Goal: Transaction & Acquisition: Purchase product/service

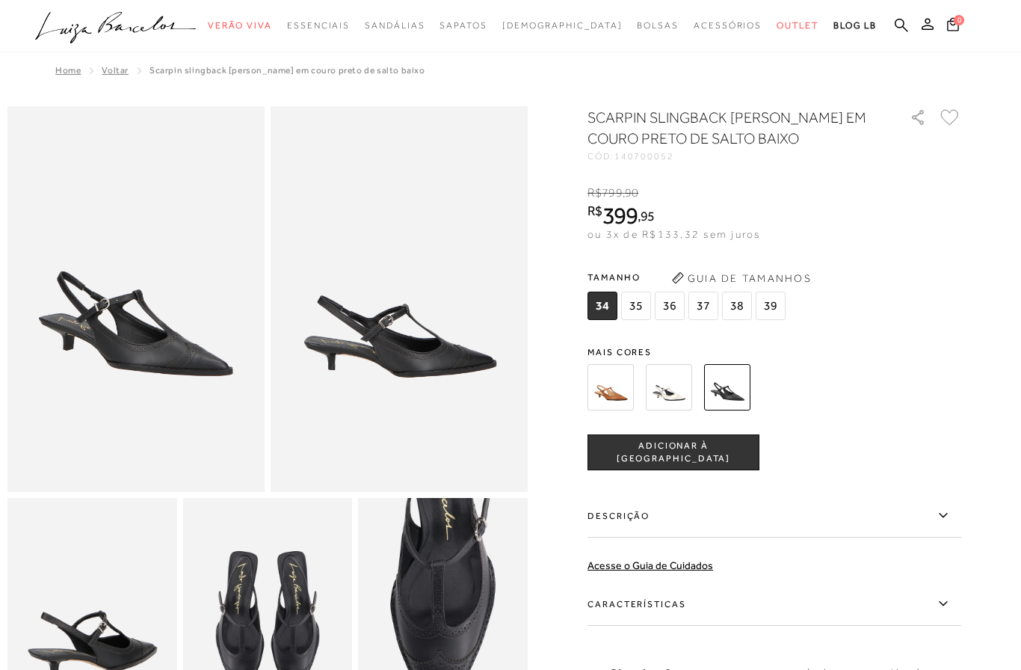
click at [773, 301] on span "39" at bounding box center [771, 306] width 30 height 28
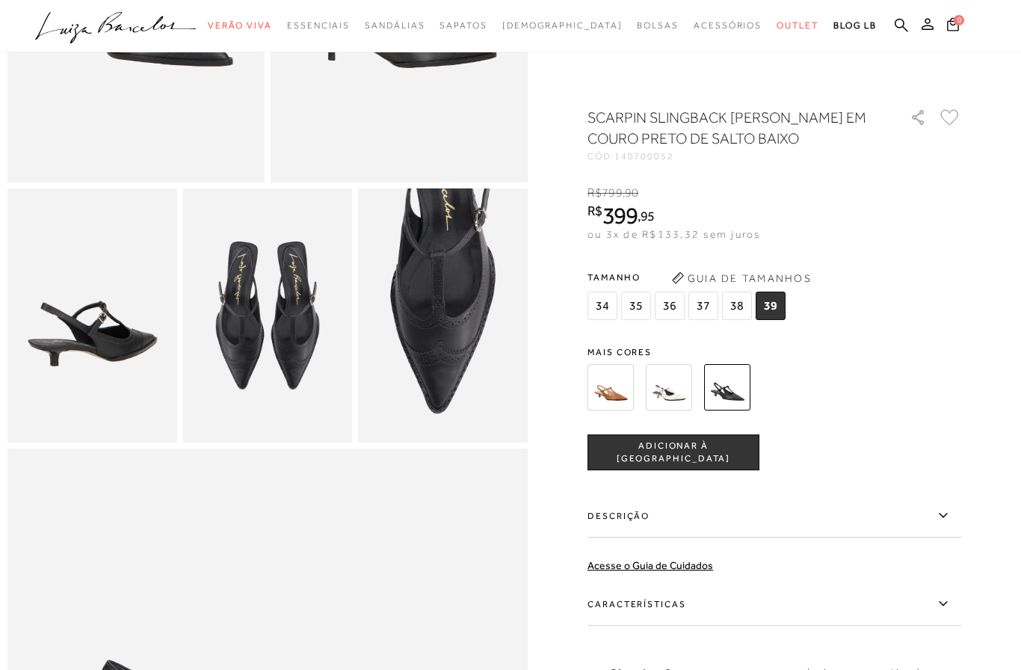
scroll to position [387, 0]
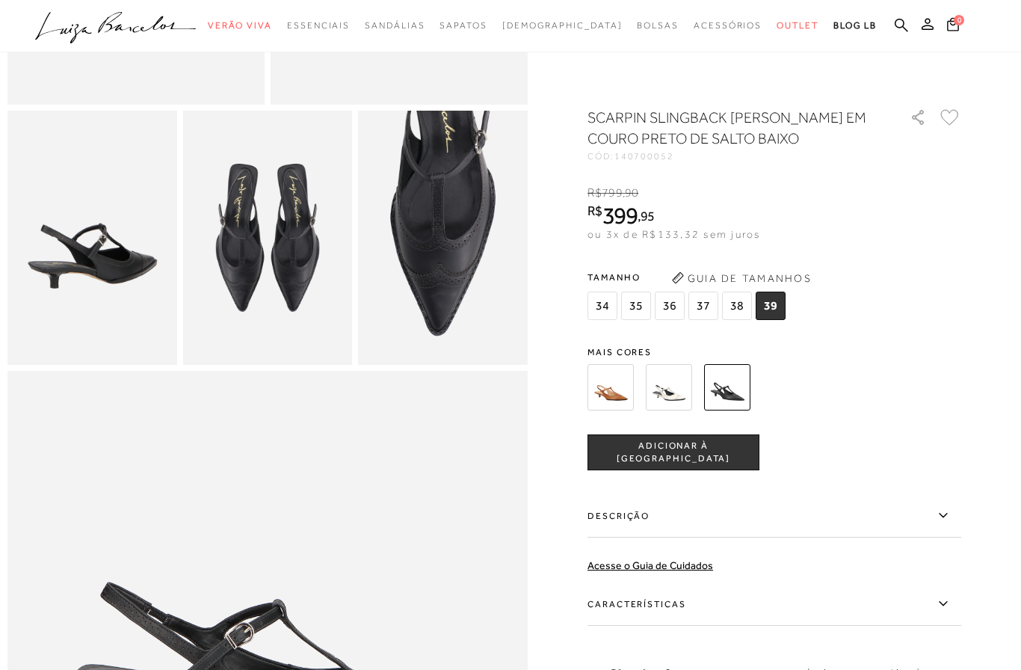
click at [728, 445] on span "ADICIONAR À SACOLA" at bounding box center [673, 453] width 170 height 26
click at [932, 18] on button at bounding box center [927, 25] width 21 height 19
click at [921, 23] on button at bounding box center [927, 25] width 21 height 19
click at [917, 34] on ul ".a{fill-rule:evenodd;} Verão Viva Em alta Favoritos das Influenciadoras Apostas…" at bounding box center [499, 26] width 929 height 28
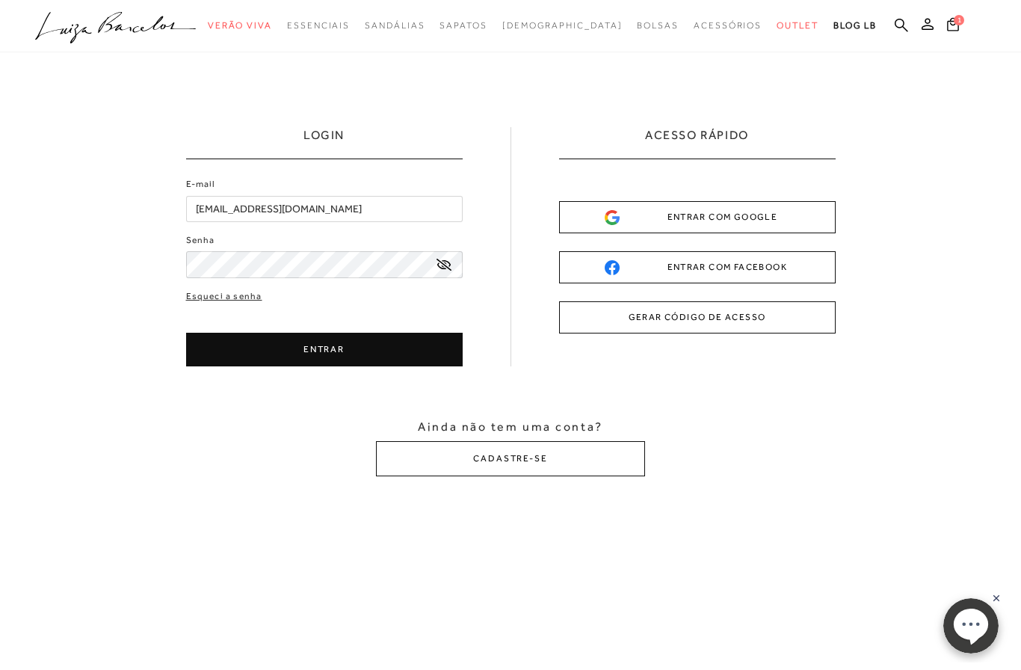
click at [229, 349] on button "ENTRAR" at bounding box center [324, 350] width 277 height 34
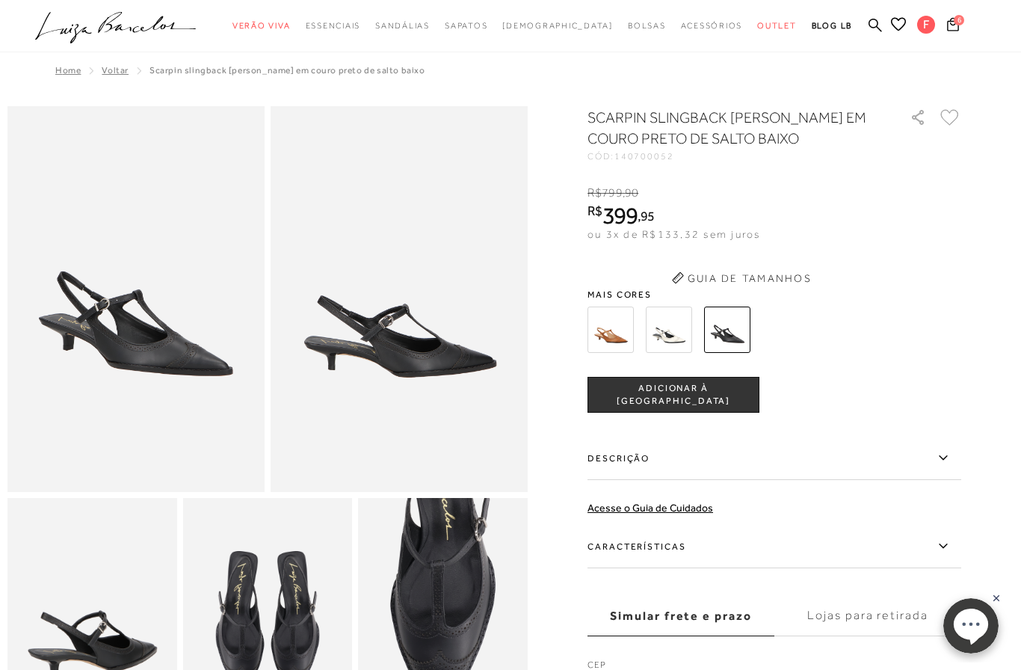
click at [953, 22] on icon at bounding box center [953, 24] width 12 height 14
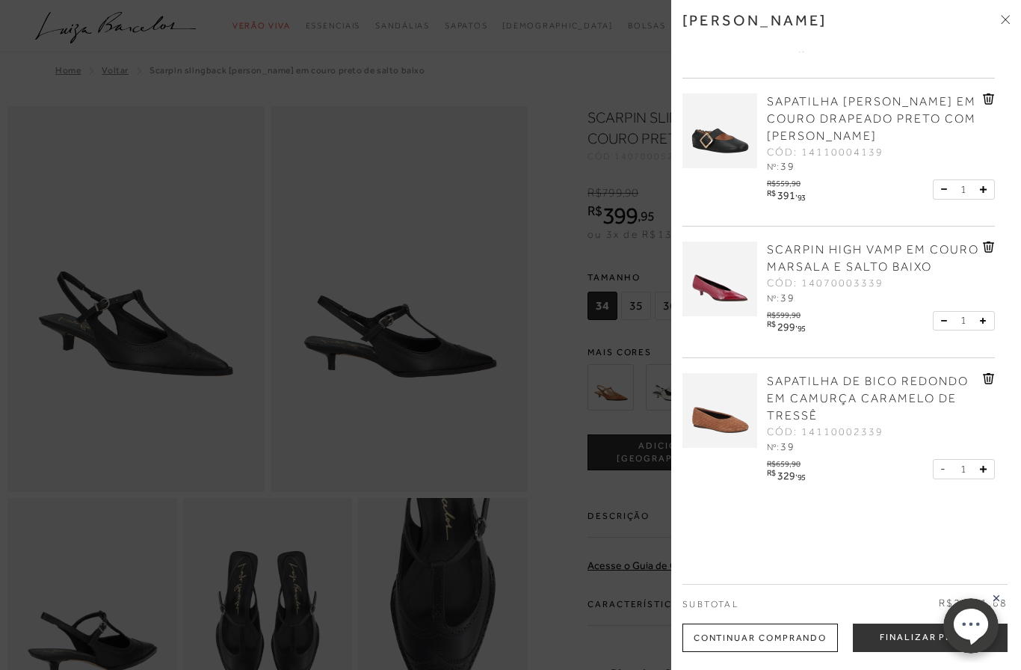
scroll to position [400, 0]
click at [917, 633] on button "Finalizar Pedido" at bounding box center [930, 638] width 155 height 28
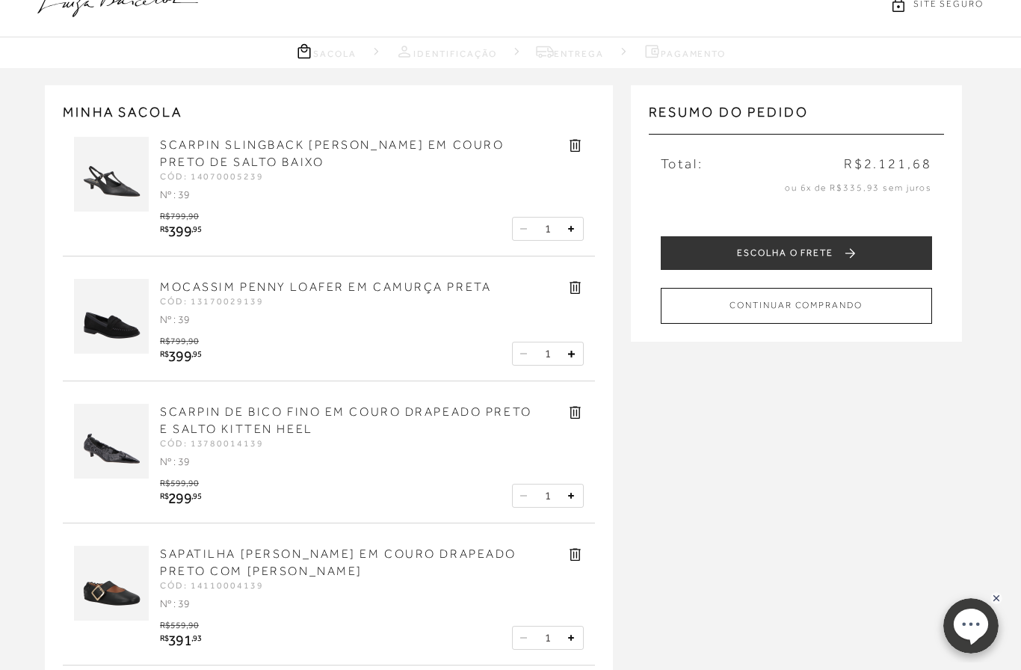
scroll to position [25, 0]
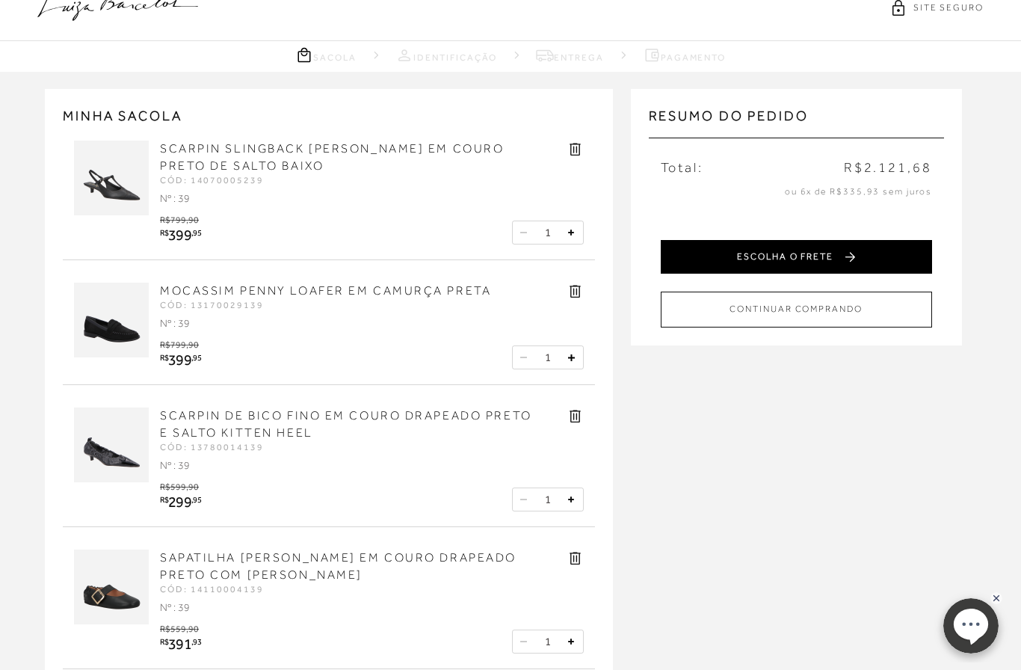
click at [913, 259] on button "ESCOLHA O FRETE" at bounding box center [796, 257] width 271 height 34
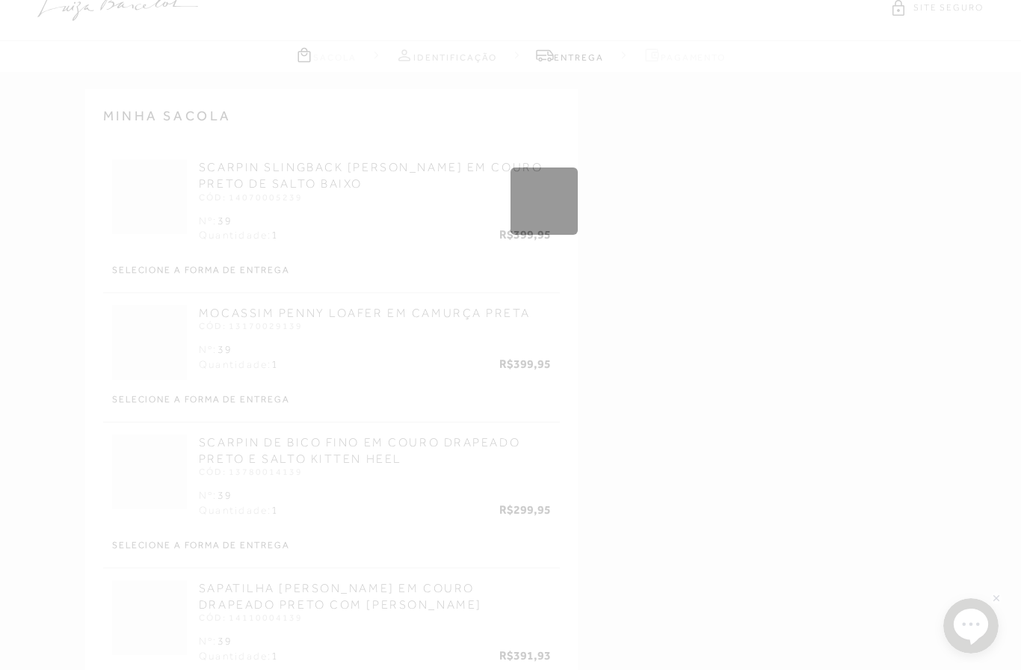
scroll to position [2, 0]
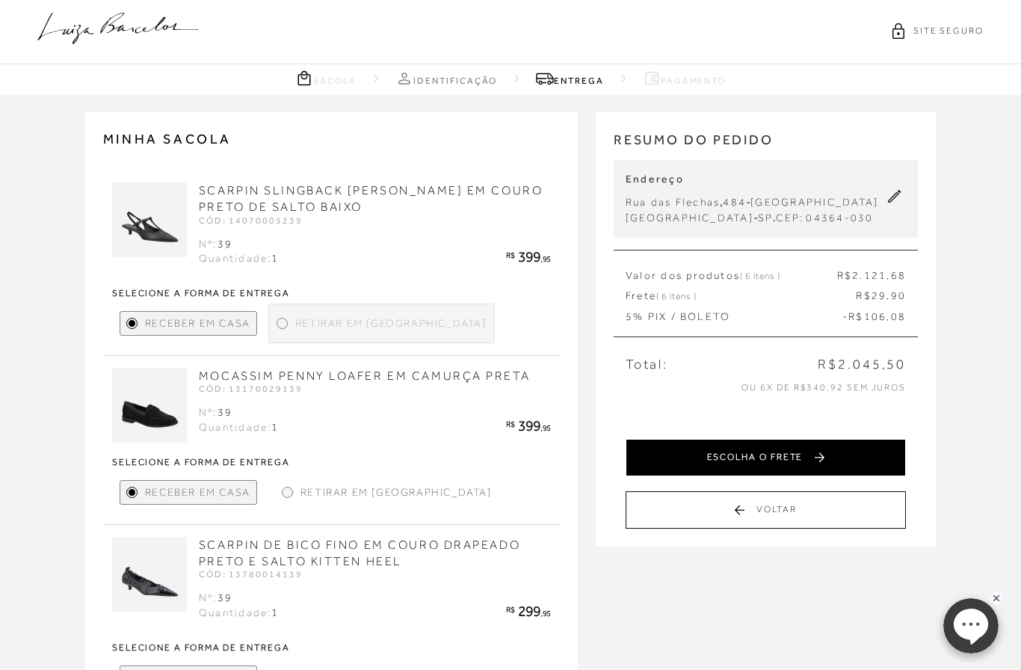
click at [885, 453] on button "ESCOLHA O FRETE" at bounding box center [766, 457] width 280 height 37
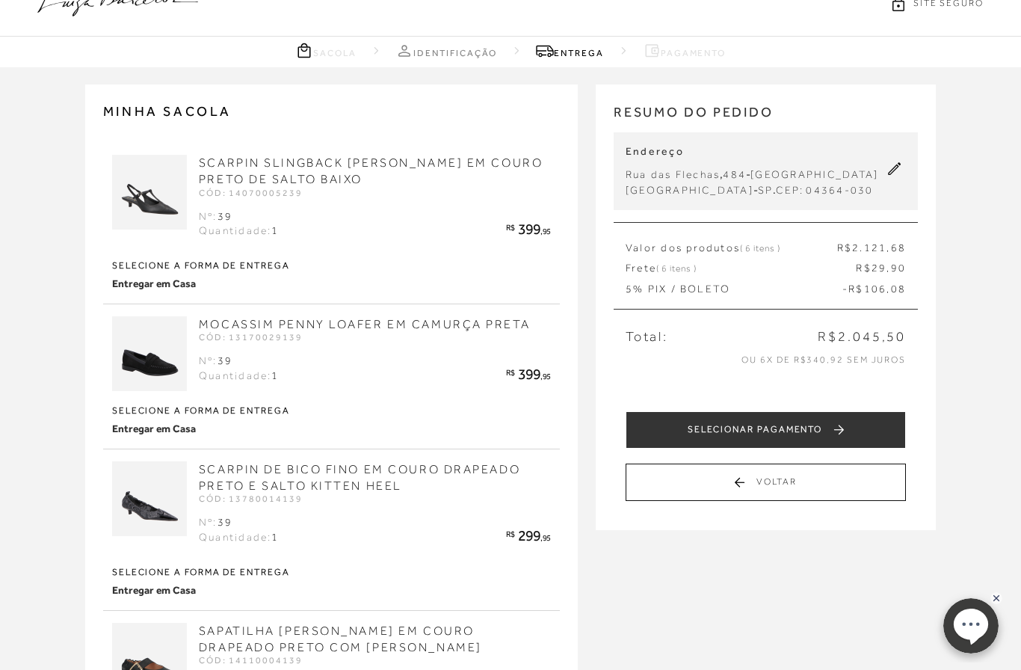
scroll to position [0, 0]
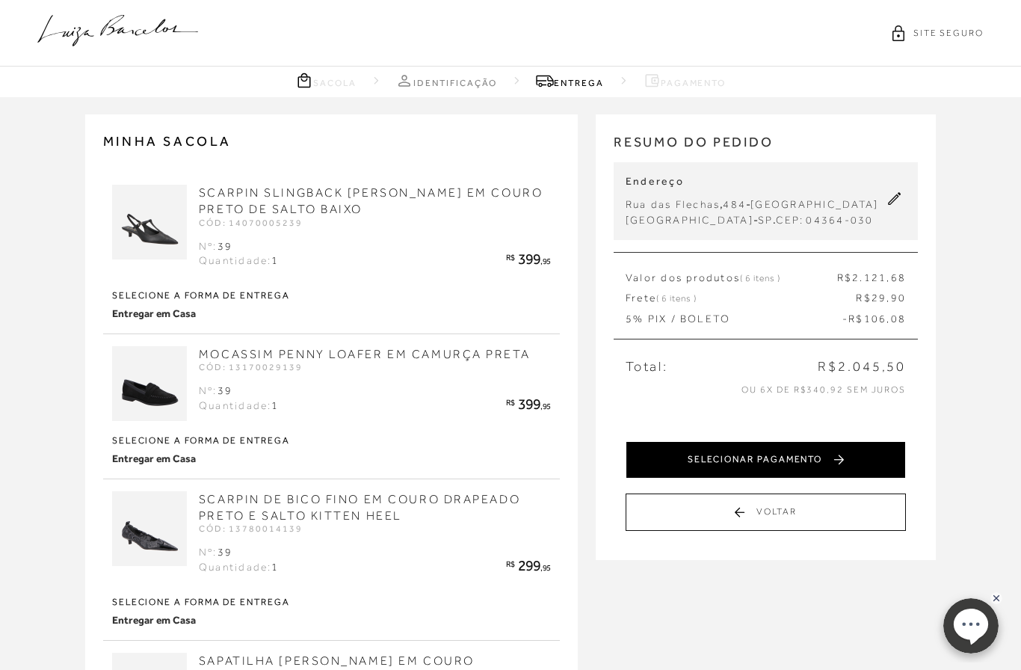
click at [864, 458] on button "SELECIONAR PAGAMENTO" at bounding box center [766, 459] width 280 height 37
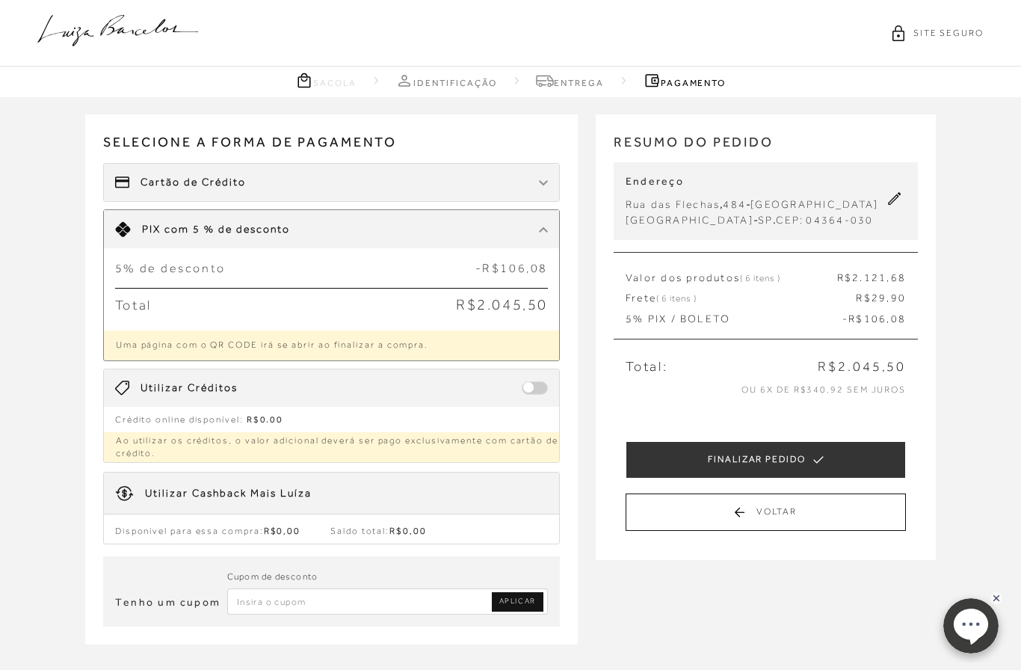
click at [149, 164] on div "Cartão de Crédito" at bounding box center [331, 182] width 455 height 37
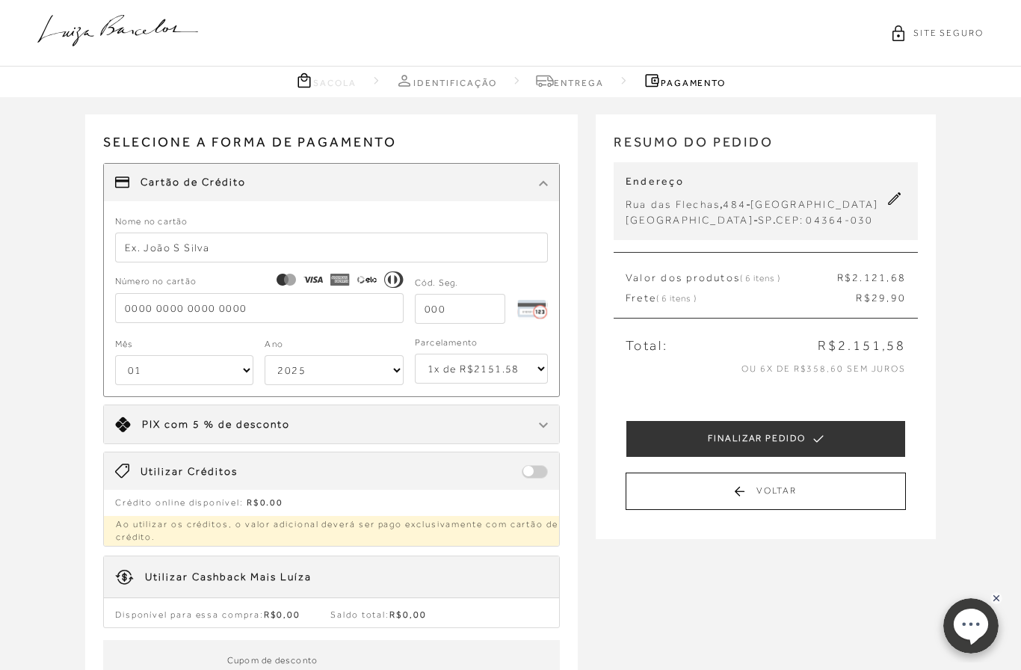
click at [129, 250] on input "text" at bounding box center [331, 248] width 433 height 30
type input "Fabiana"
click at [135, 313] on input "tel" at bounding box center [259, 308] width 289 height 30
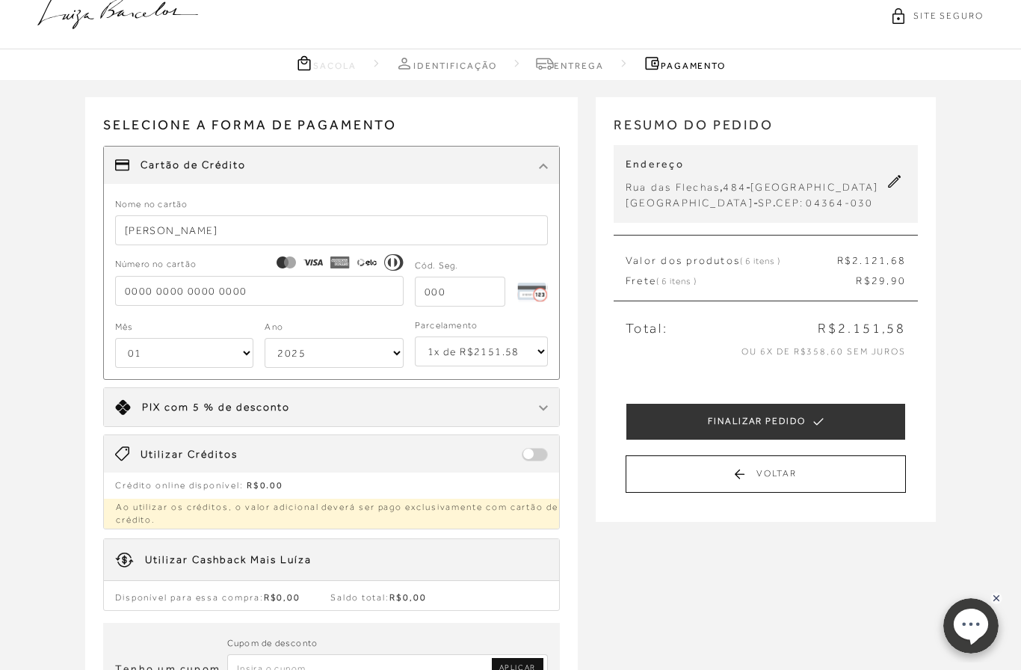
scroll to position [19, 0]
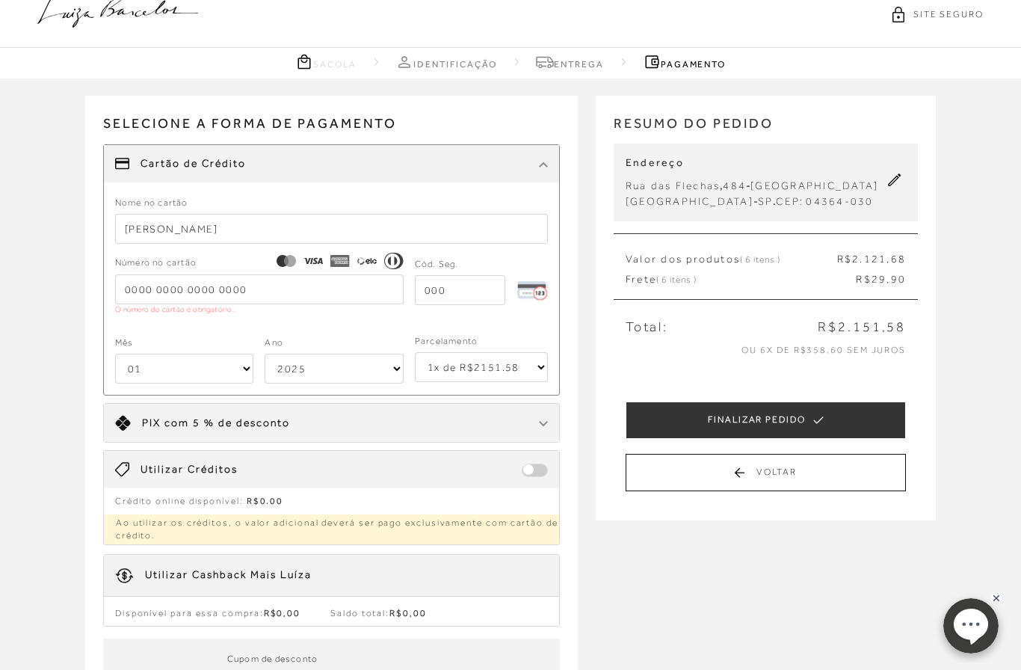
click at [523, 173] on div "Cartão de Crédito" at bounding box center [331, 163] width 455 height 37
click at [545, 157] on div at bounding box center [543, 163] width 9 height 15
click at [544, 157] on div at bounding box center [543, 163] width 9 height 15
click at [532, 148] on div "Cartão de Crédito" at bounding box center [331, 163] width 455 height 37
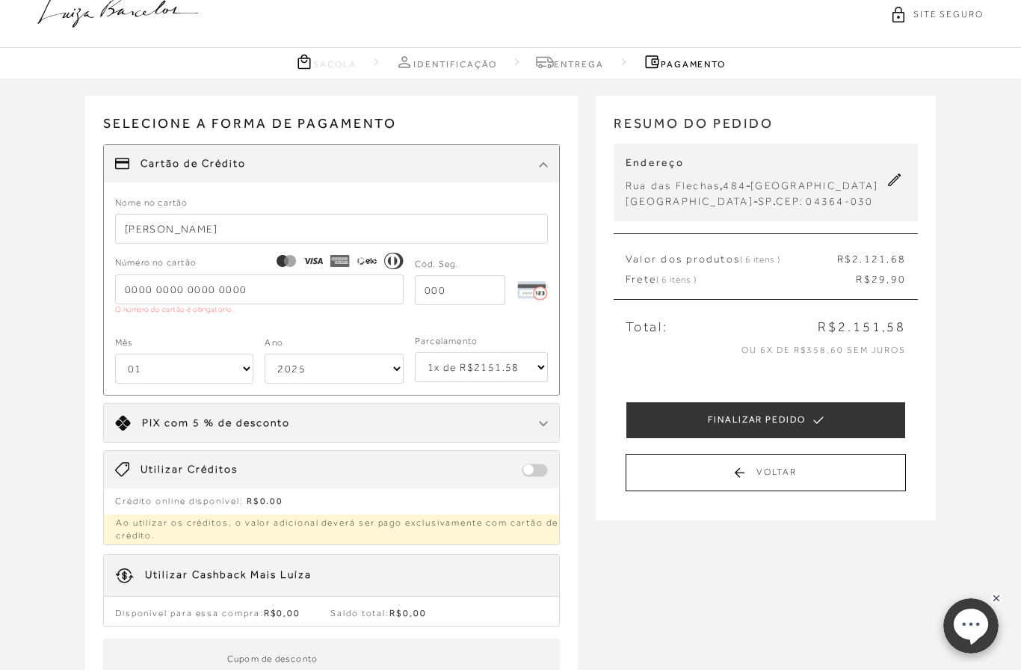
click at [366, 473] on div "Utilizar Créditos" at bounding box center [331, 469] width 455 height 37
click at [535, 468] on span at bounding box center [535, 470] width 26 height 13
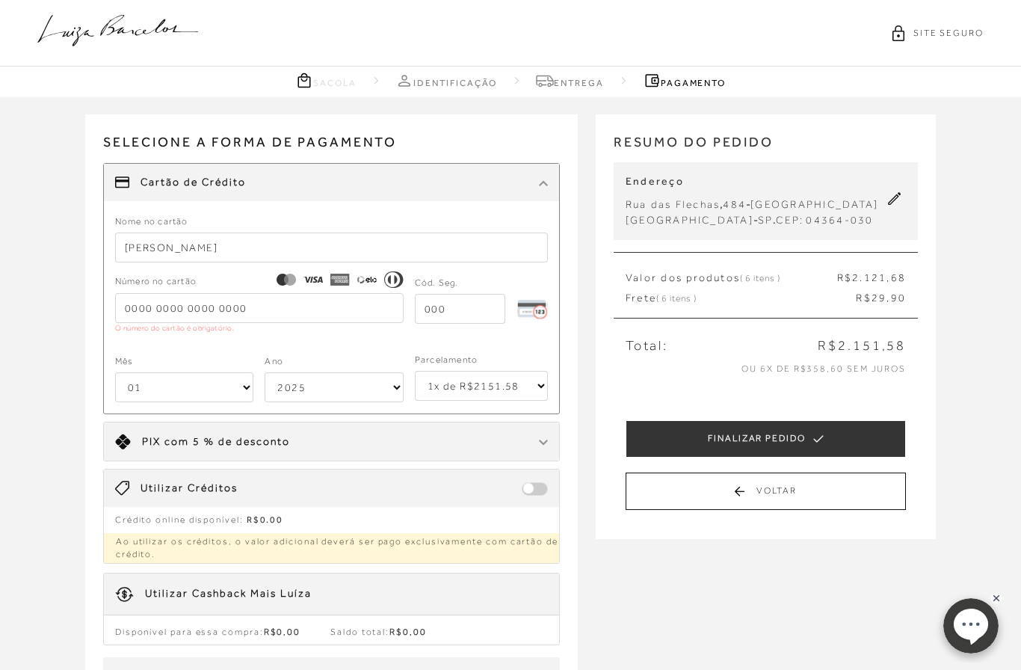
click at [156, 27] on icon at bounding box center [117, 30] width 161 height 31
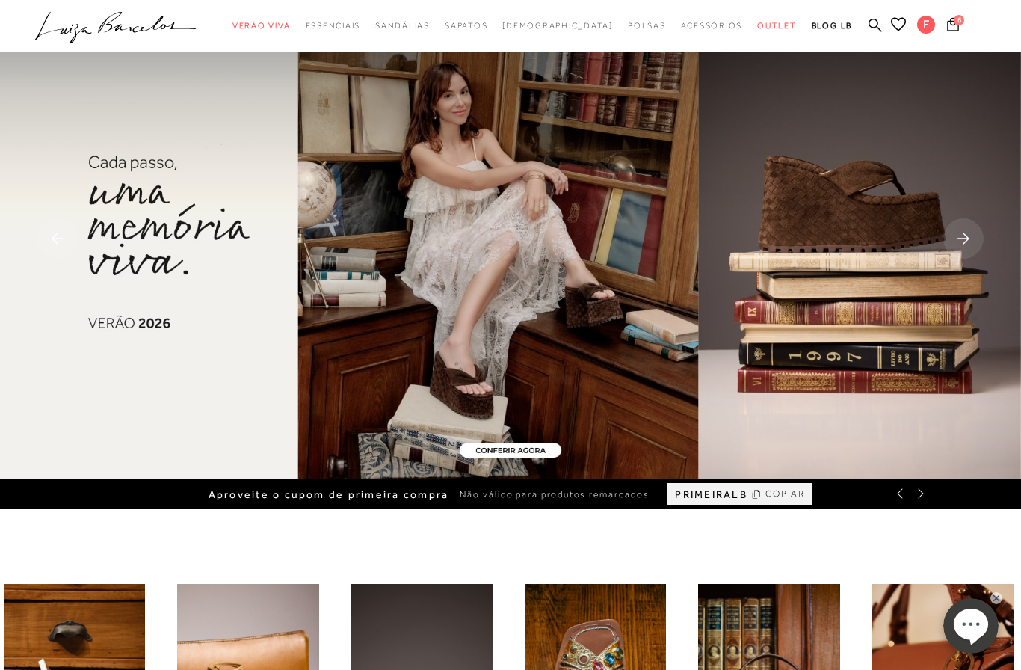
click at [957, 26] on icon at bounding box center [953, 24] width 12 height 14
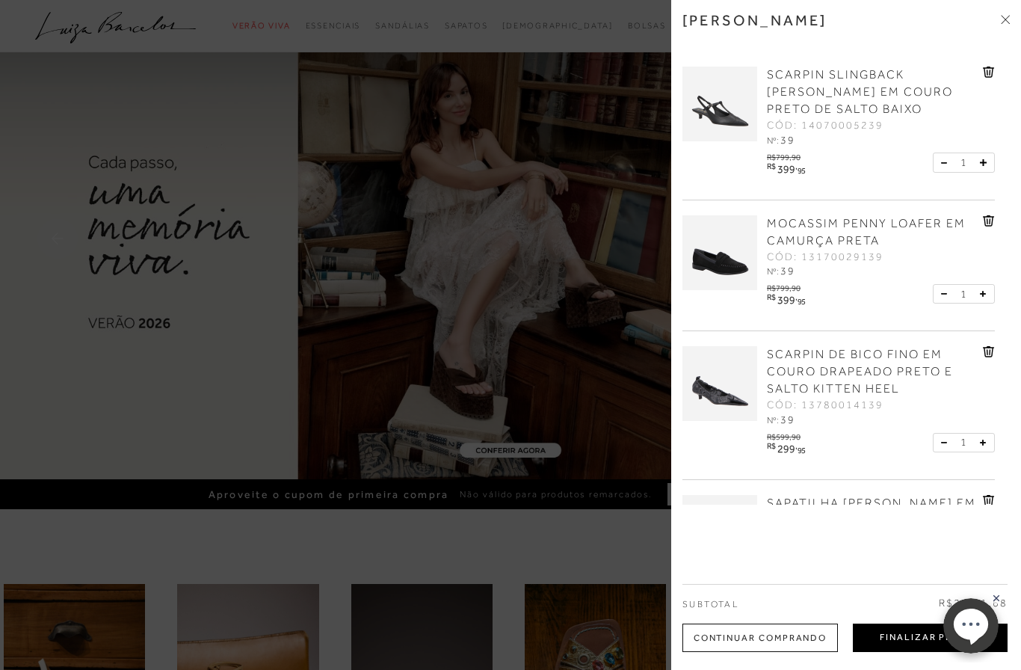
click at [922, 630] on button "Finalizar Pedido" at bounding box center [930, 638] width 155 height 28
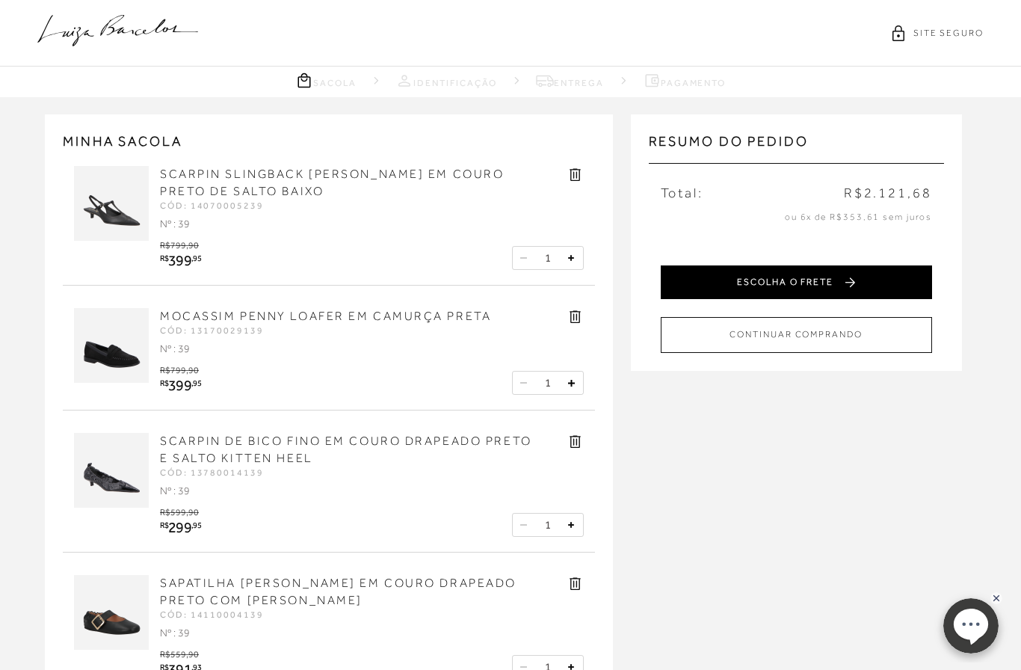
click at [897, 281] on button "ESCOLHA O FRETE" at bounding box center [796, 282] width 271 height 34
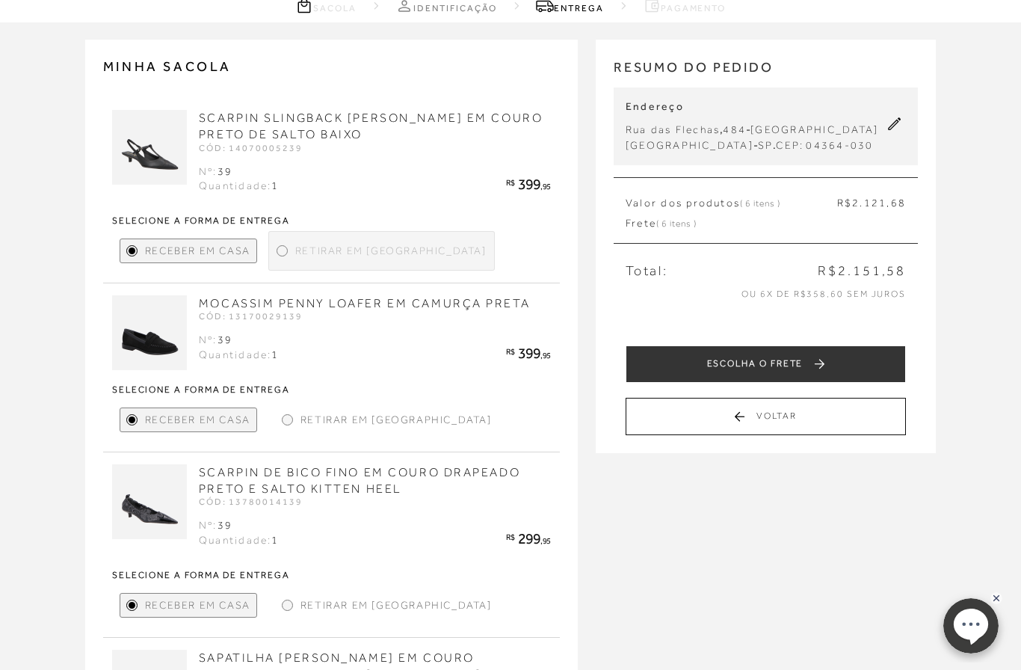
scroll to position [62, 0]
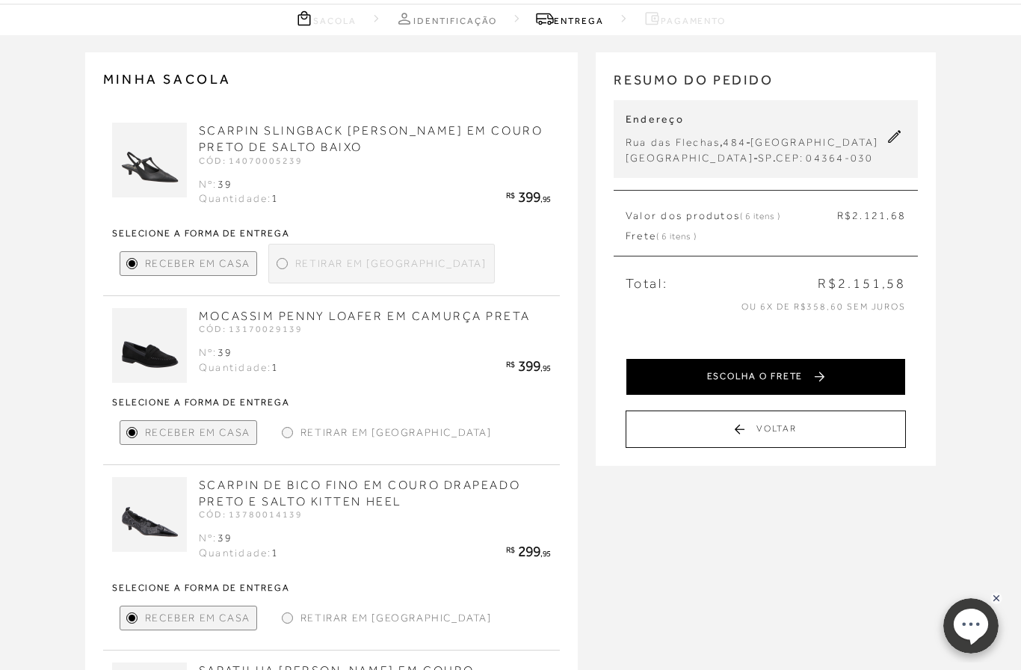
click at [895, 371] on button "ESCOLHA O FRETE" at bounding box center [766, 376] width 280 height 37
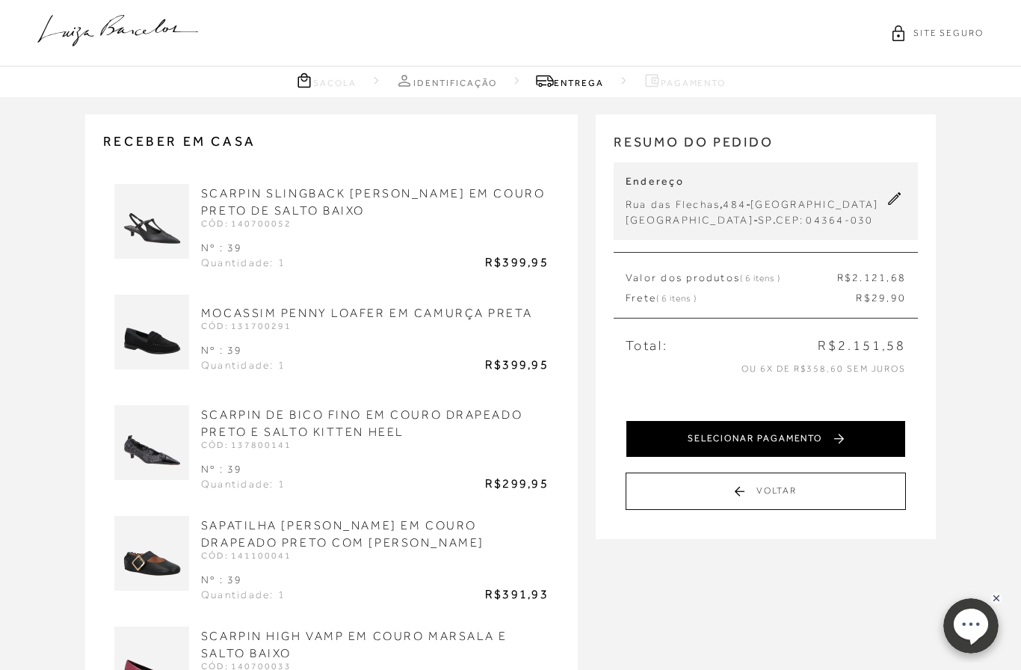
click at [885, 438] on button "SELECIONAR PAGAMENTO" at bounding box center [766, 438] width 280 height 37
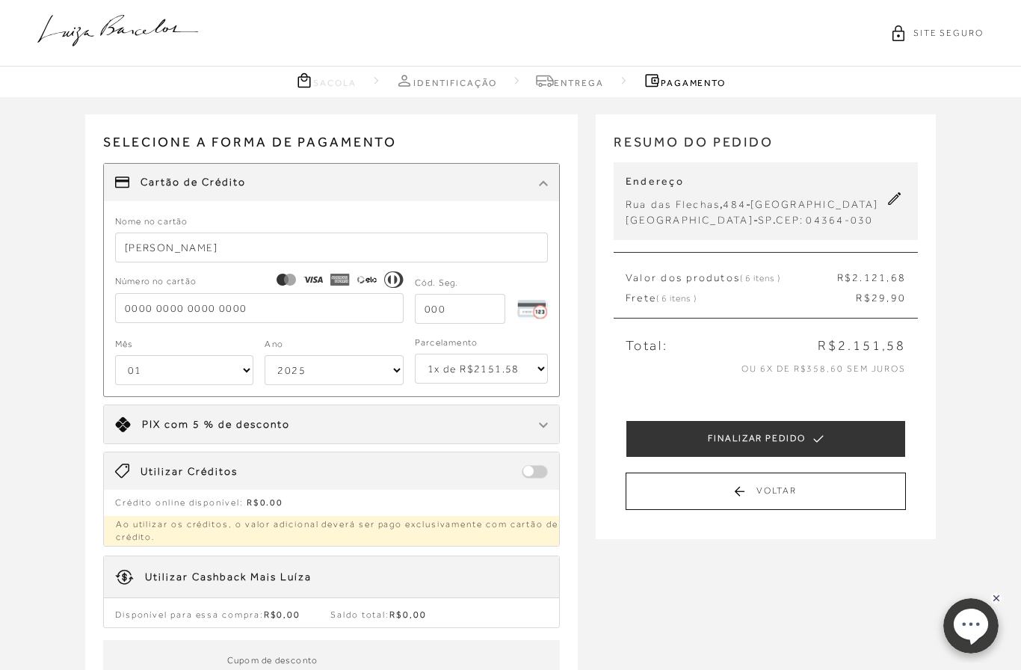
click at [329, 307] on input "tel" at bounding box center [259, 308] width 289 height 30
click at [189, 307] on input "tel" at bounding box center [259, 308] width 289 height 30
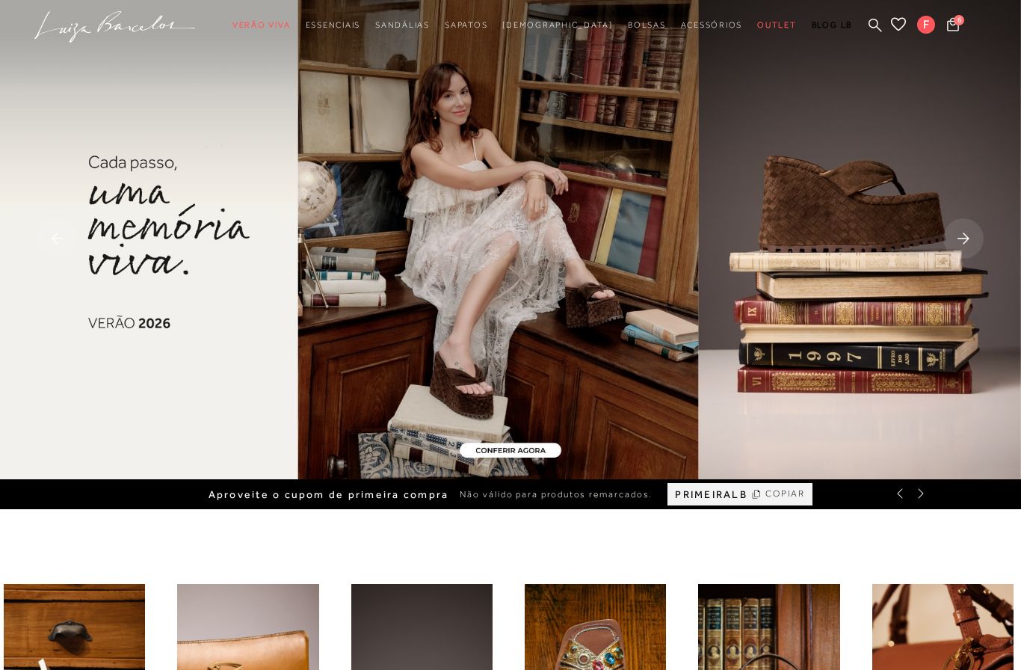
click at [955, 23] on span "6" at bounding box center [959, 20] width 10 height 10
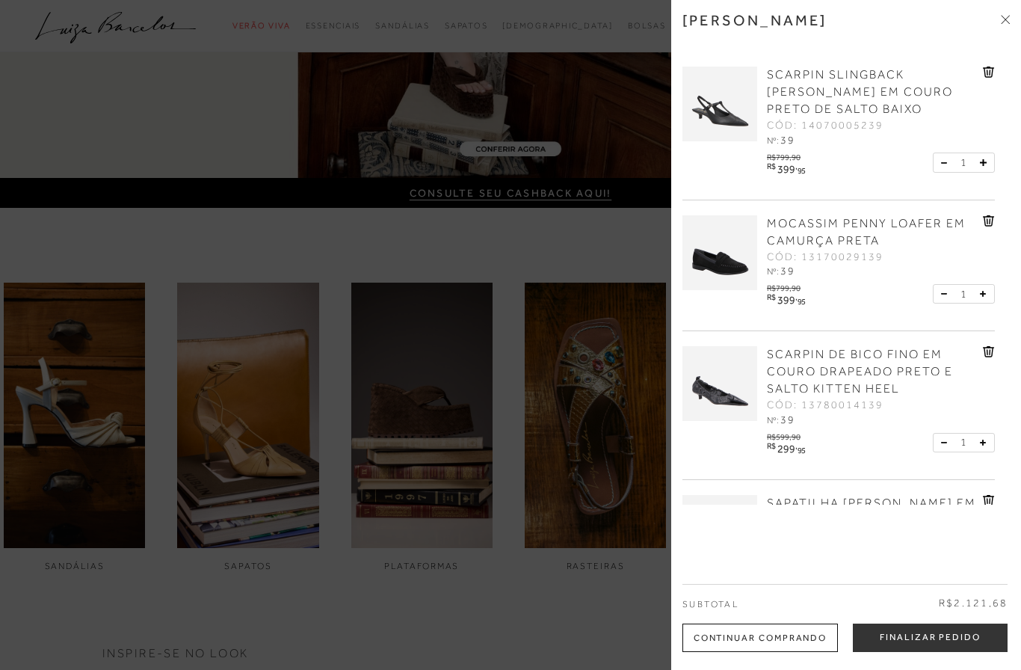
scroll to position [307, 0]
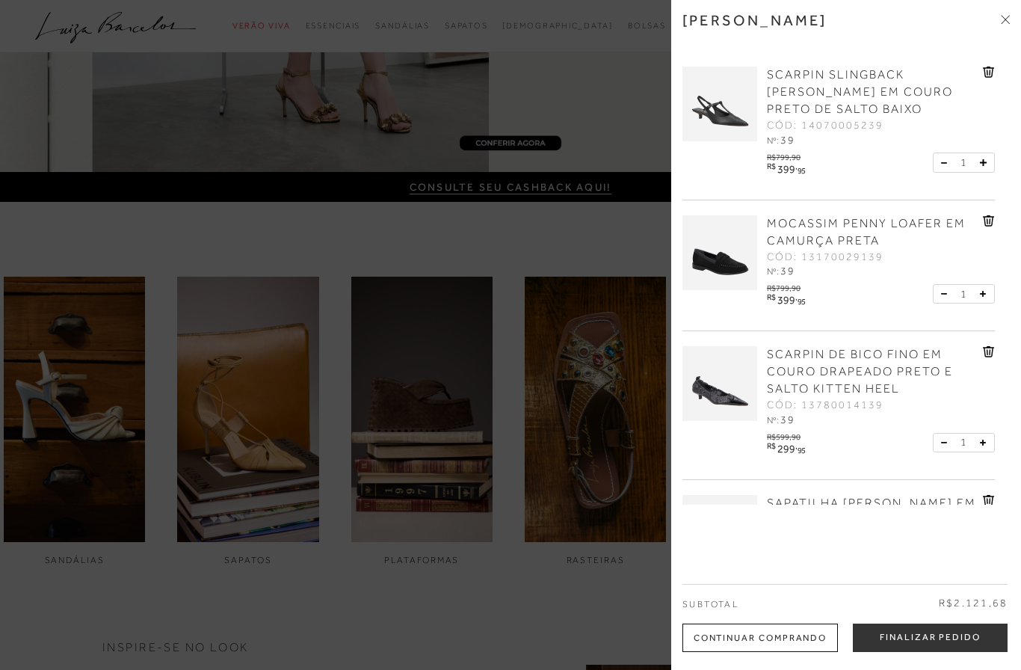
click at [939, 652] on button "Finalizar Pedido" at bounding box center [930, 638] width 155 height 28
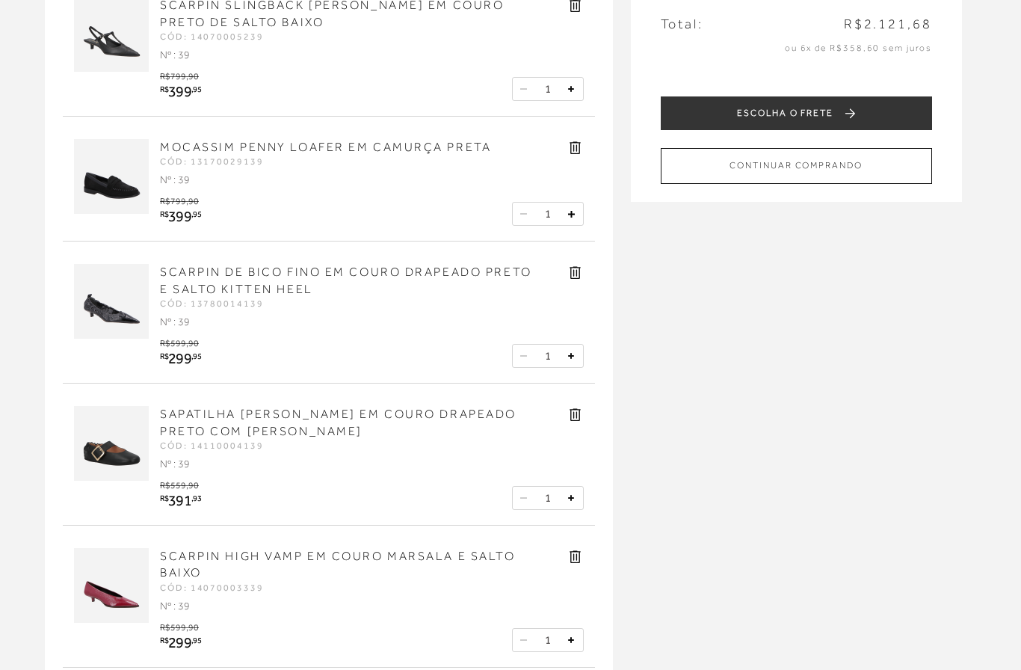
scroll to position [143, 0]
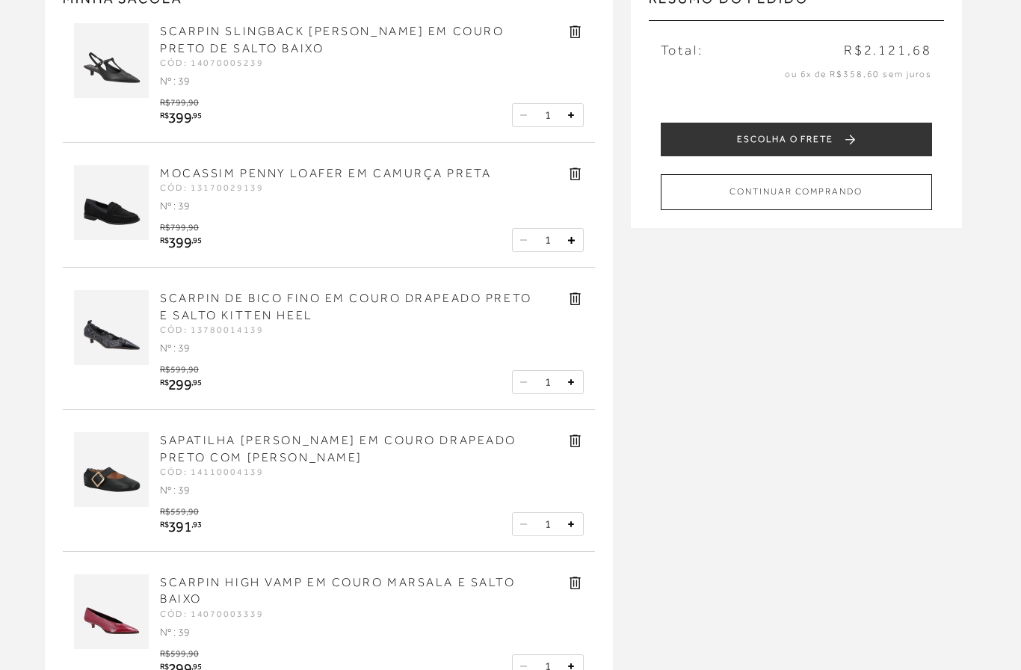
click at [573, 176] on icon at bounding box center [575, 174] width 11 height 13
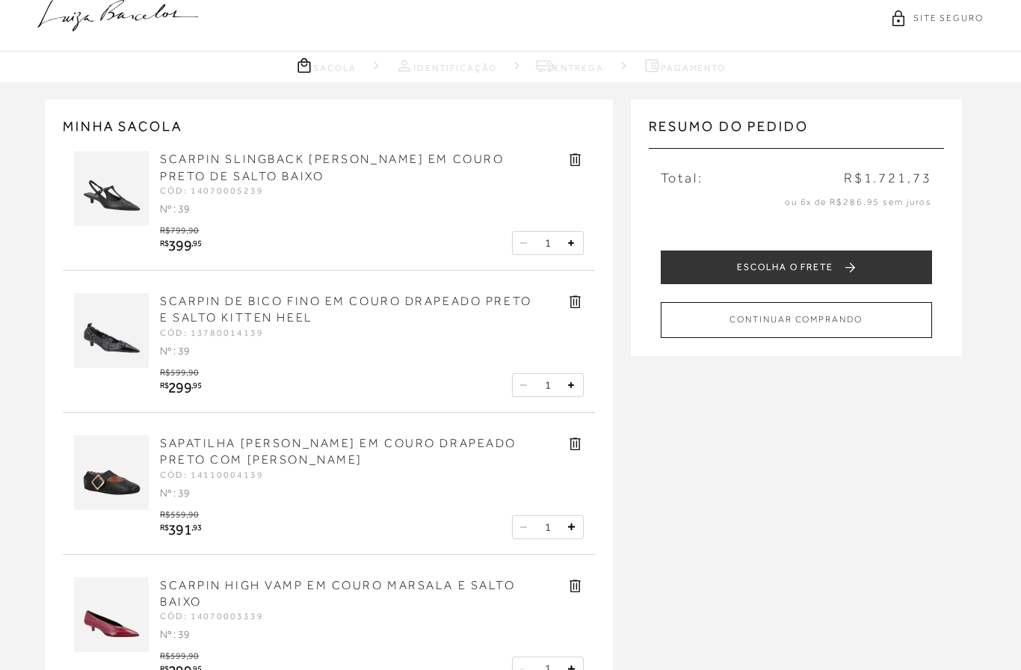
scroll to position [11, 0]
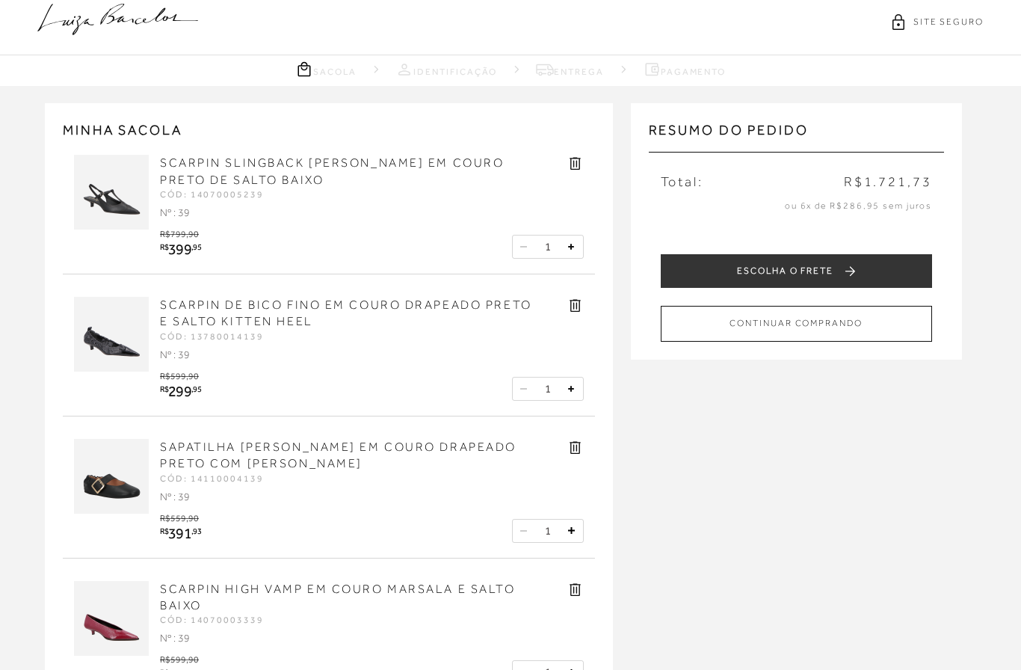
click at [570, 165] on icon at bounding box center [575, 164] width 11 height 13
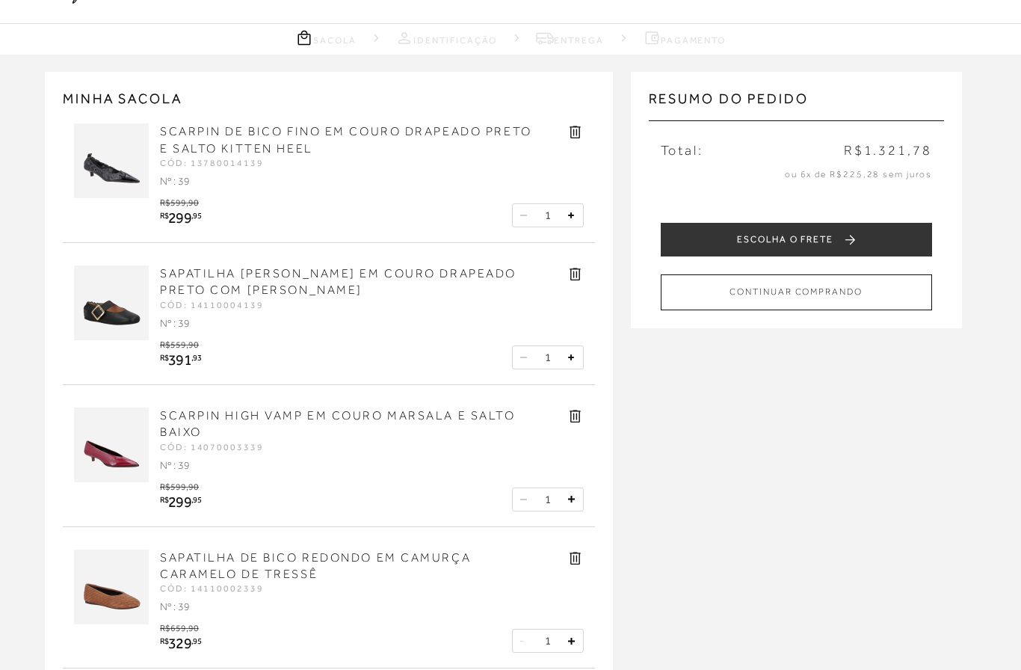
scroll to position [0, 0]
